Goal: Navigation & Orientation: Find specific page/section

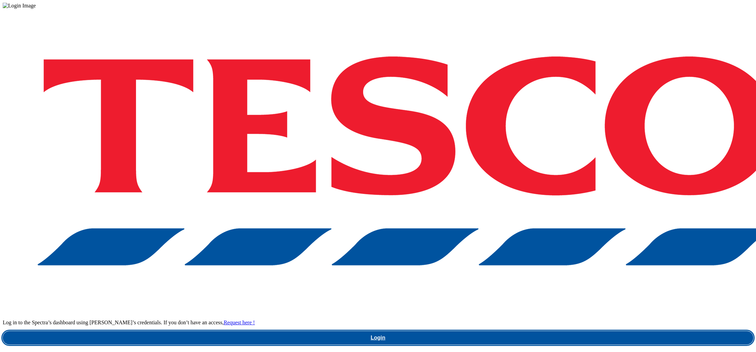
click at [571, 331] on link "Login" at bounding box center [378, 338] width 751 height 14
